Goal: Information Seeking & Learning: Learn about a topic

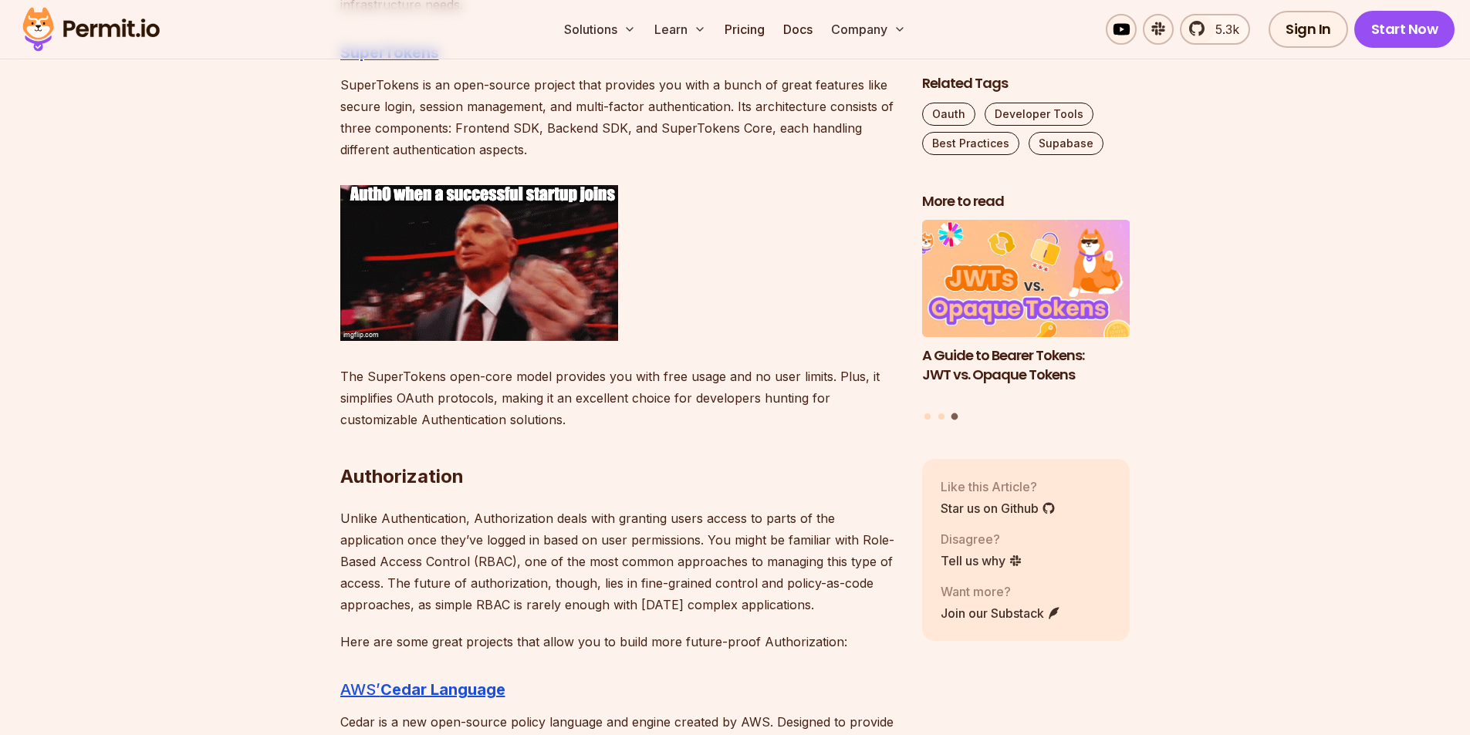
scroll to position [3583, 0]
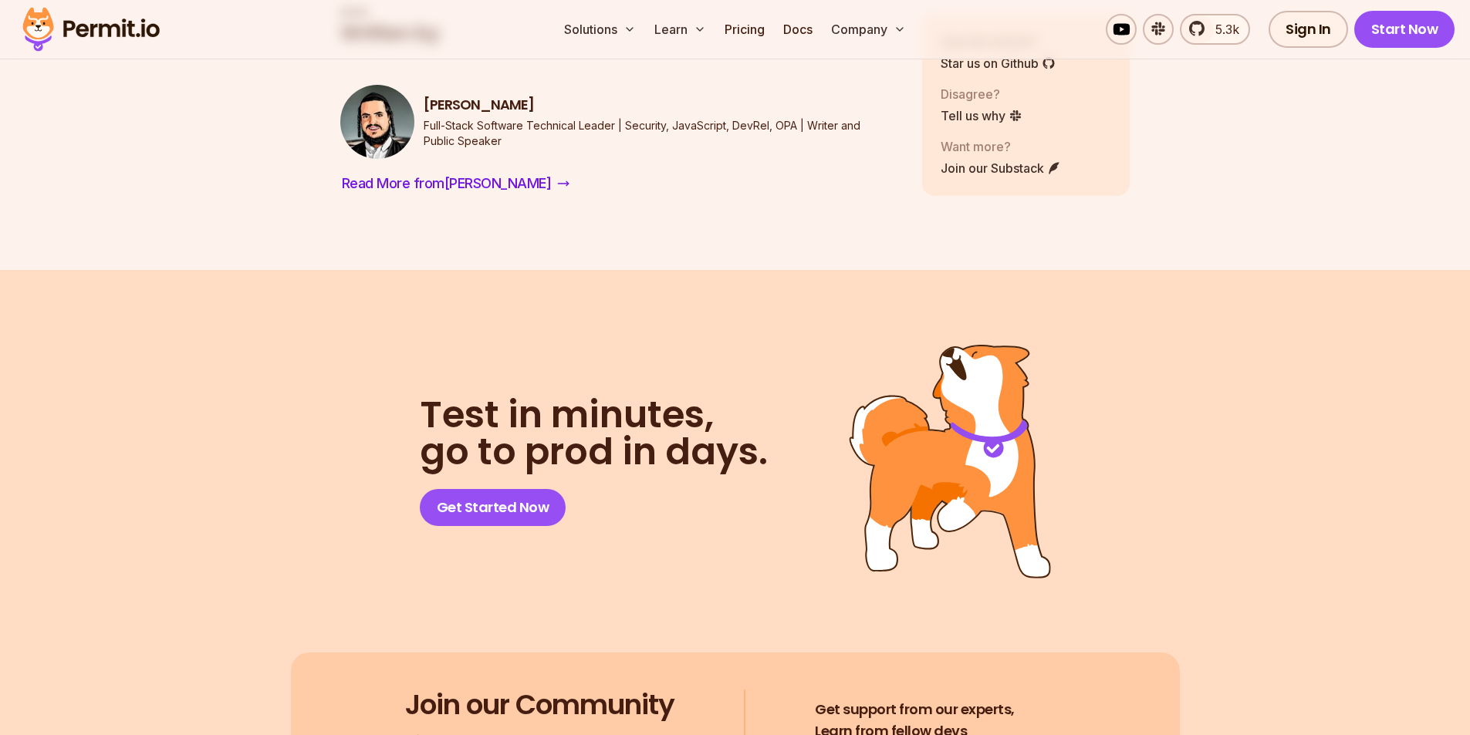
scroll to position [9305, 0]
